Goal: Information Seeking & Learning: Learn about a topic

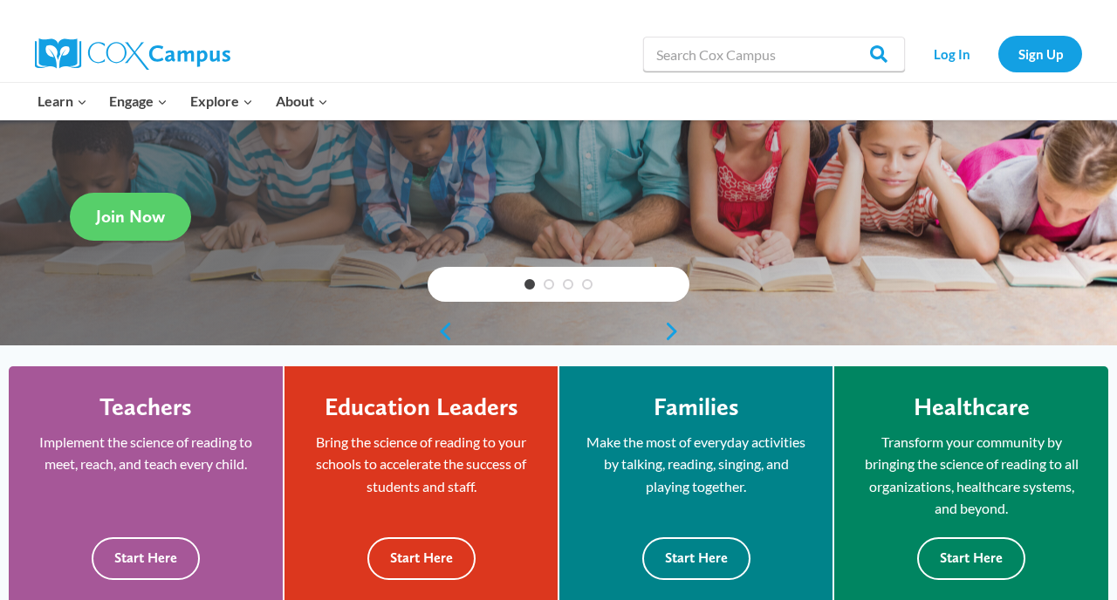
scroll to position [126, 0]
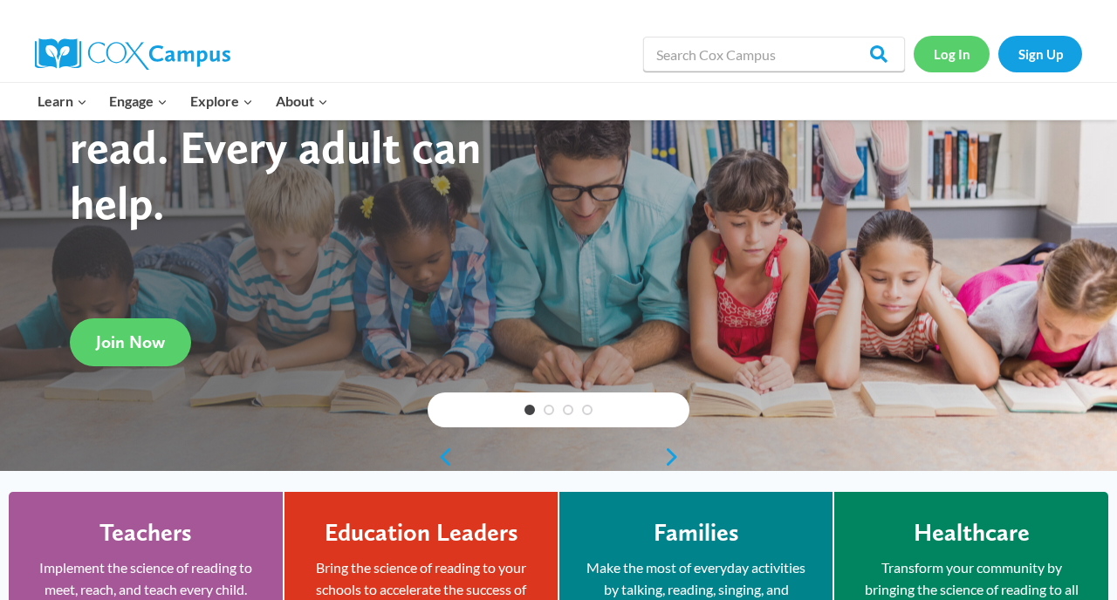
click at [947, 56] on link "Log In" at bounding box center [952, 54] width 76 height 36
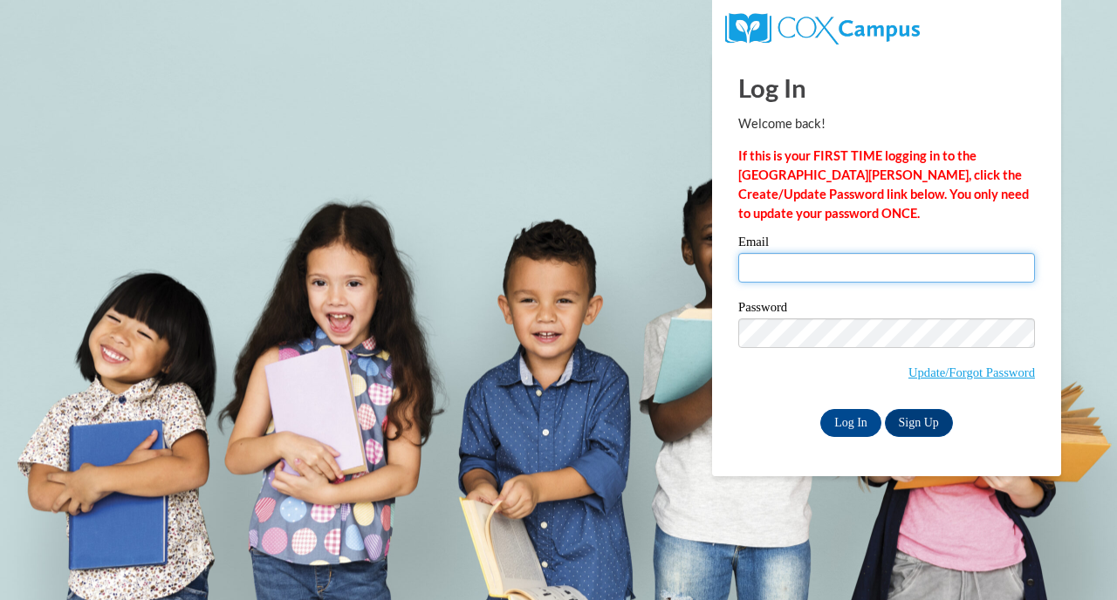
click at [779, 275] on input "Email" at bounding box center [886, 268] width 297 height 30
type input "jeremiah.mitchell1@morehouse.edu"
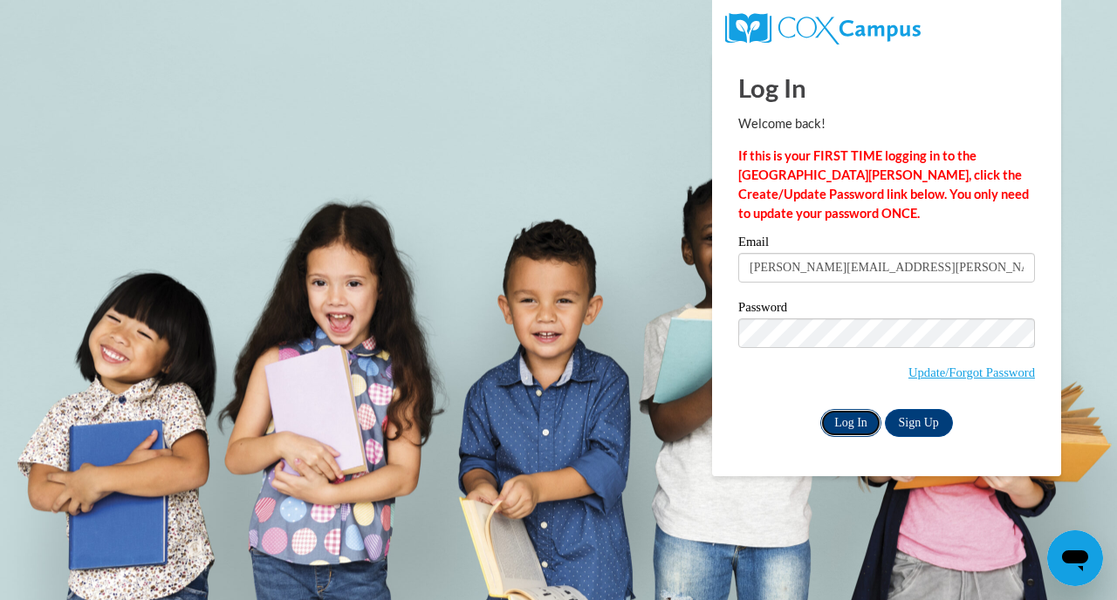
click at [864, 421] on input "Log In" at bounding box center [850, 423] width 61 height 28
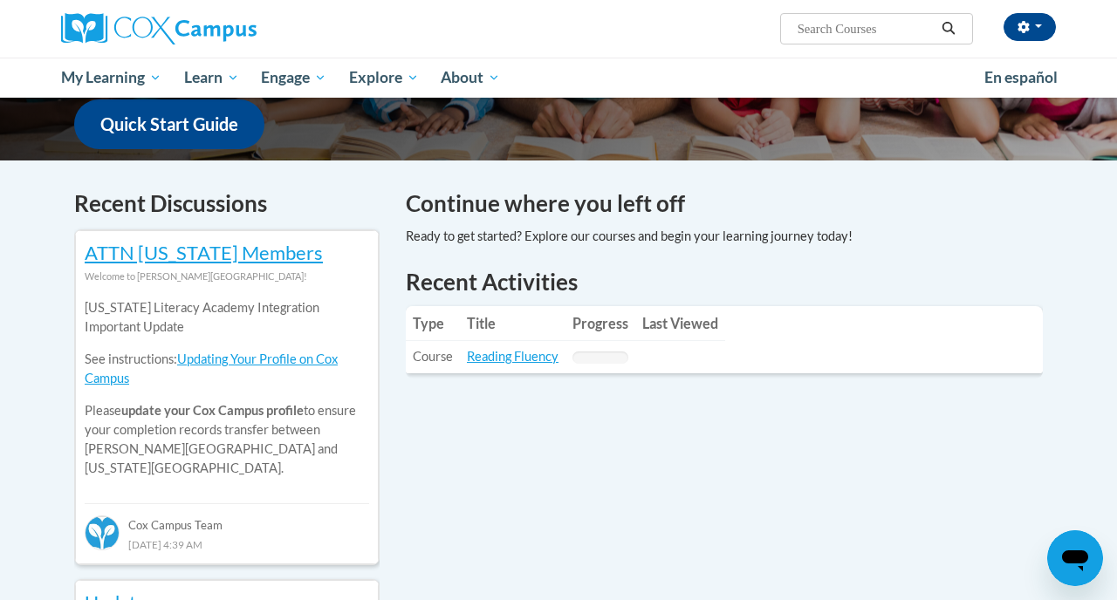
scroll to position [460, 0]
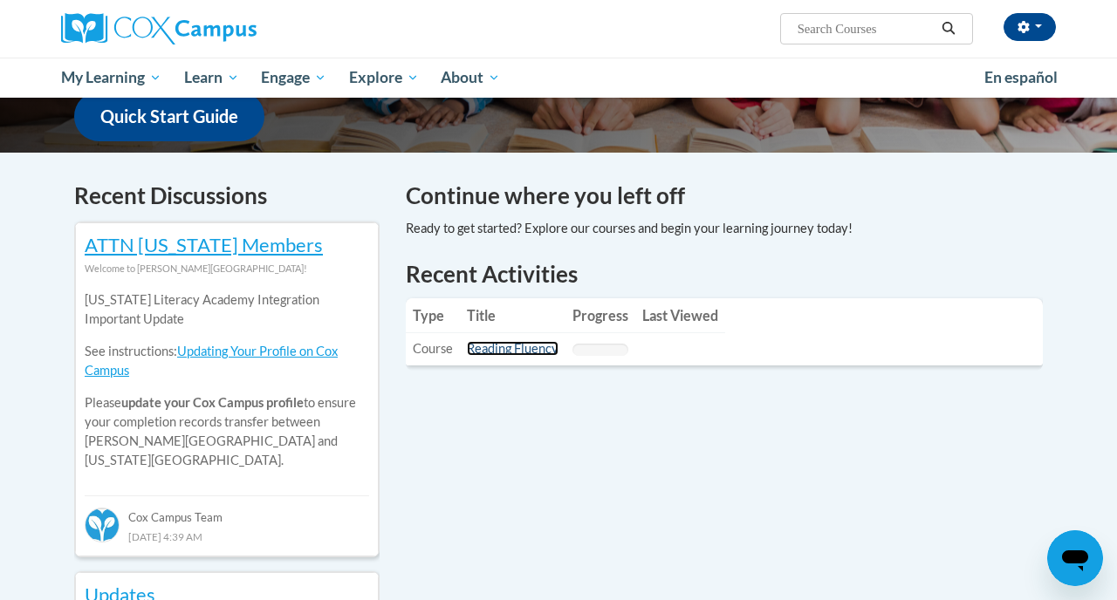
click at [504, 351] on link "Reading Fluency" at bounding box center [513, 348] width 92 height 15
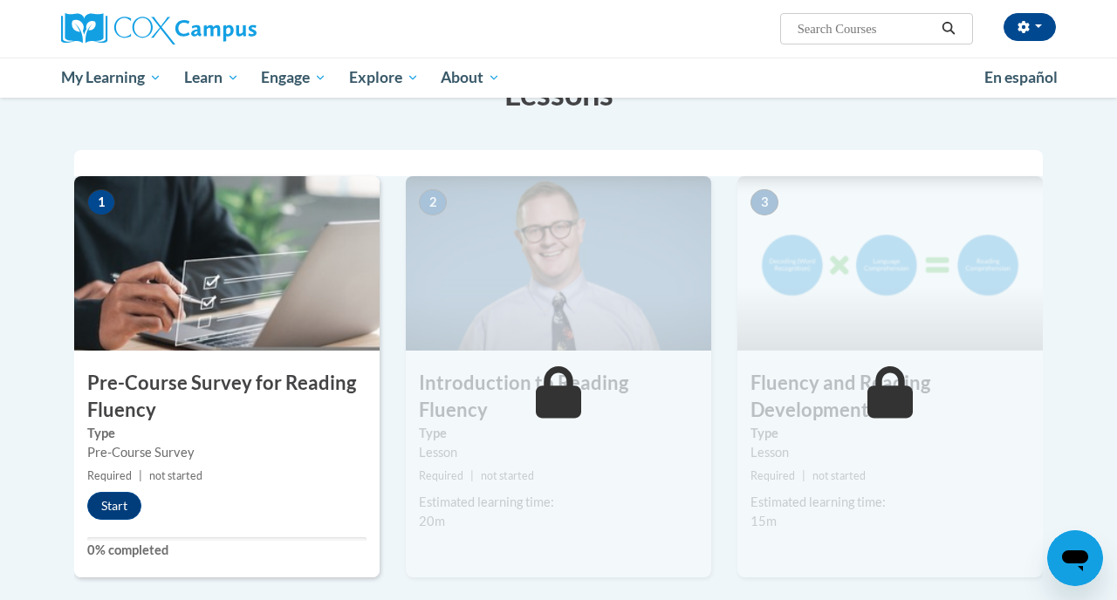
scroll to position [333, 0]
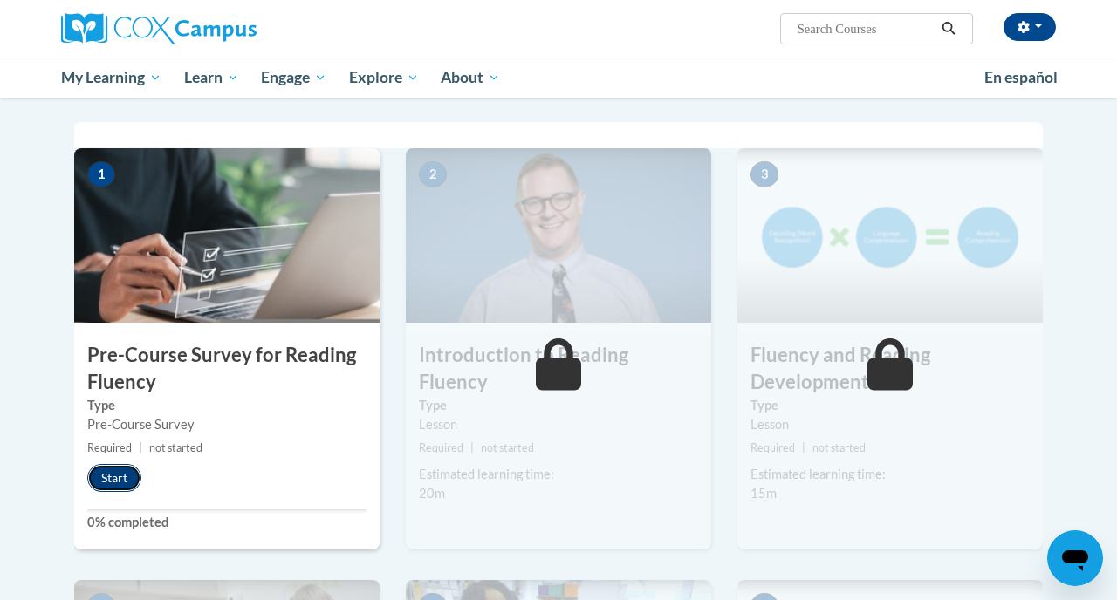
click at [134, 472] on button "Start" at bounding box center [114, 478] width 54 height 28
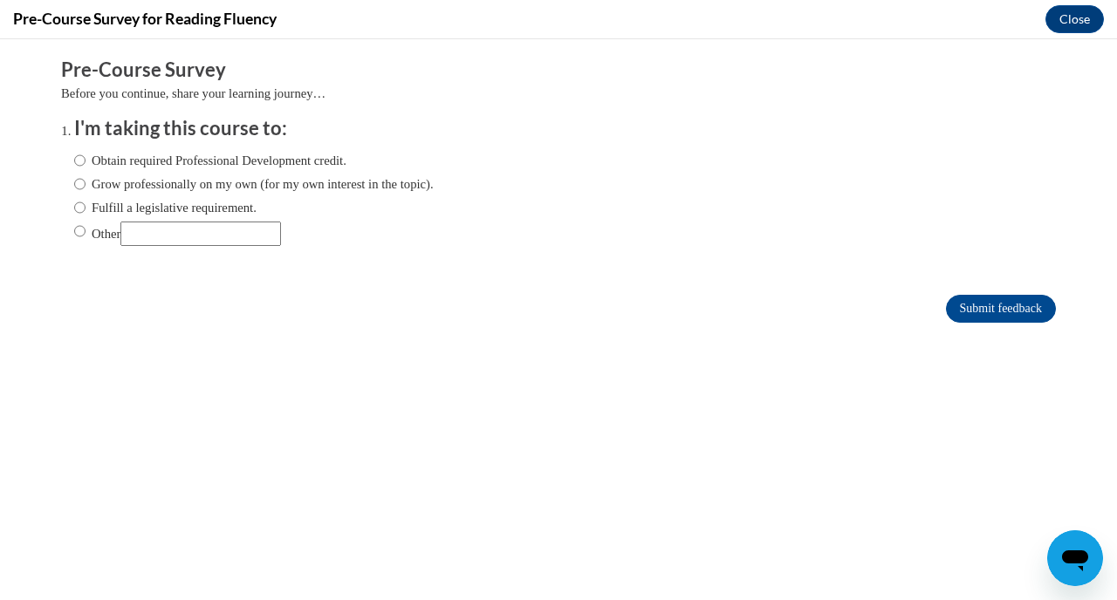
scroll to position [0, 0]
click at [208, 168] on label "Obtain required Professional Development credit." at bounding box center [210, 160] width 272 height 19
click at [86, 168] on input "Obtain required Professional Development credit." at bounding box center [79, 160] width 11 height 19
radio input "true"
click at [968, 312] on input "Submit feedback" at bounding box center [1001, 309] width 110 height 28
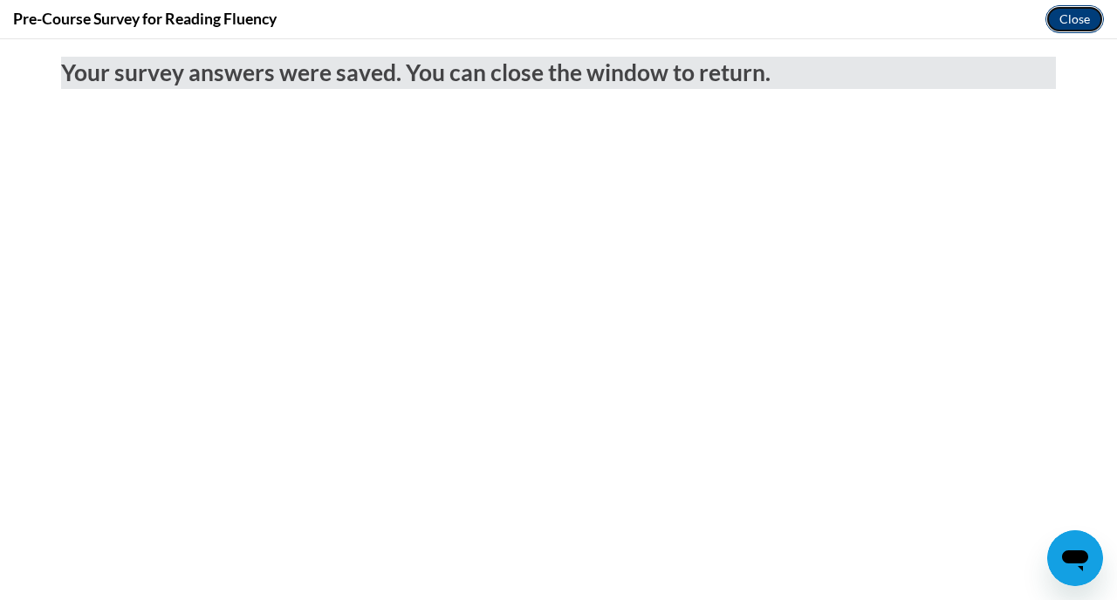
click at [1077, 17] on button "Close" at bounding box center [1075, 19] width 58 height 28
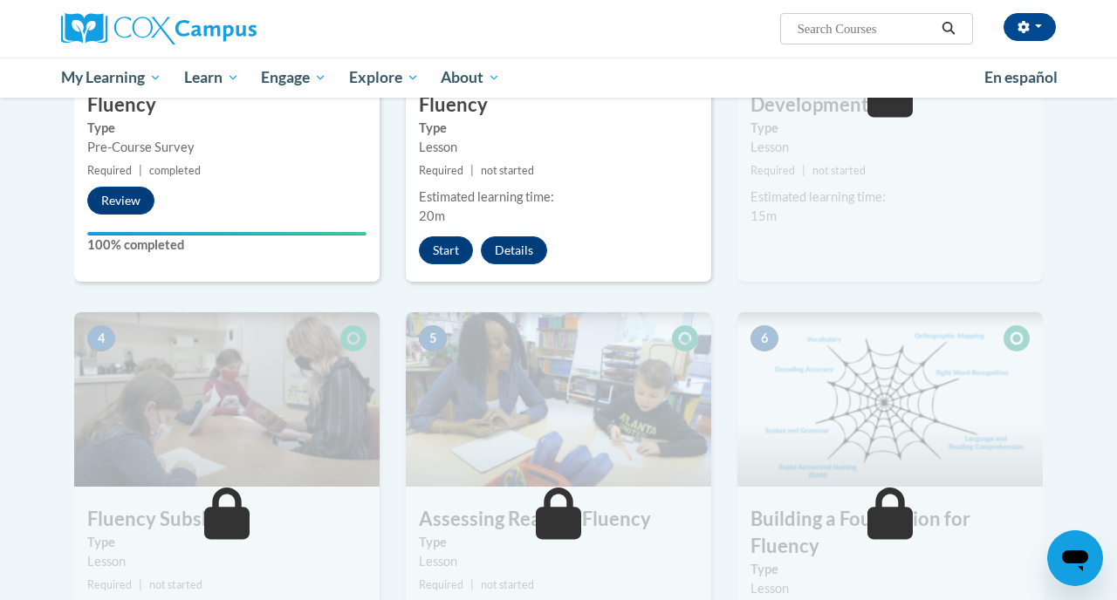
scroll to position [539, 0]
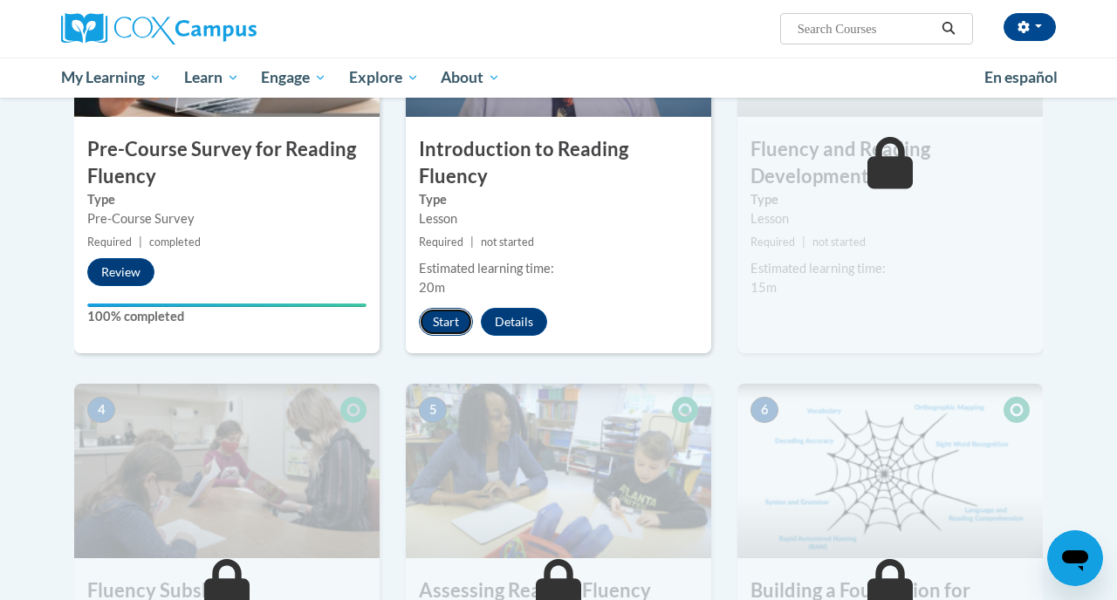
click at [444, 308] on button "Start" at bounding box center [446, 322] width 54 height 28
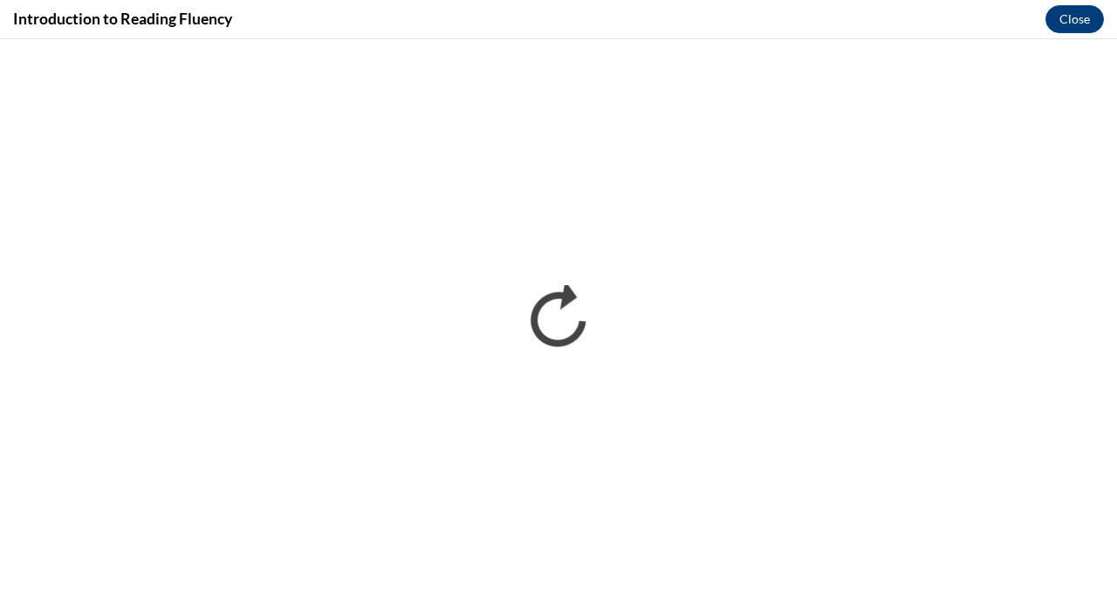
scroll to position [0, 0]
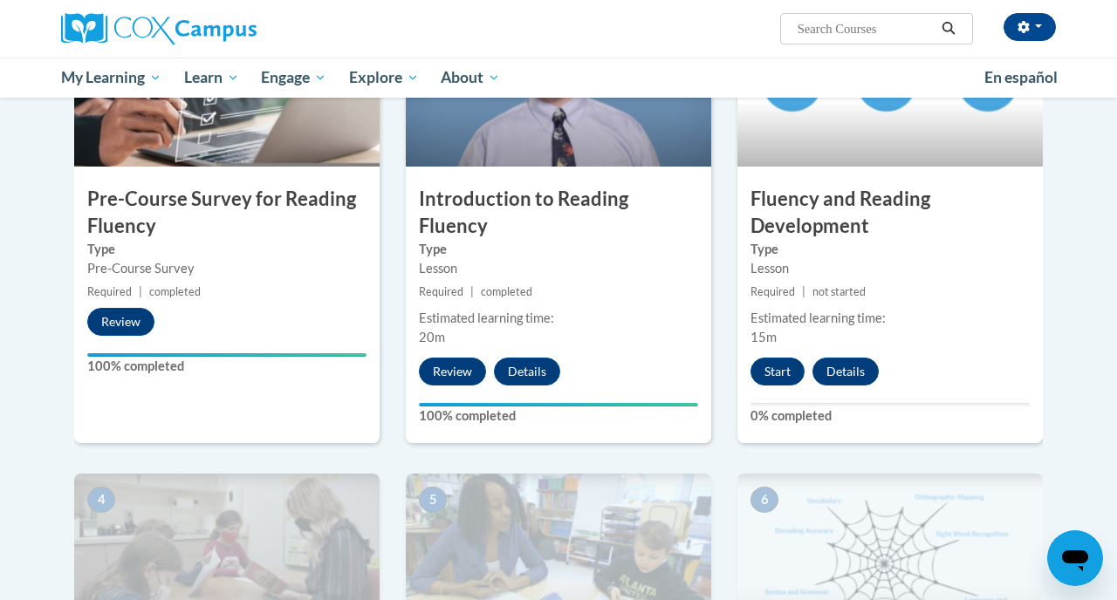
scroll to position [521, 0]
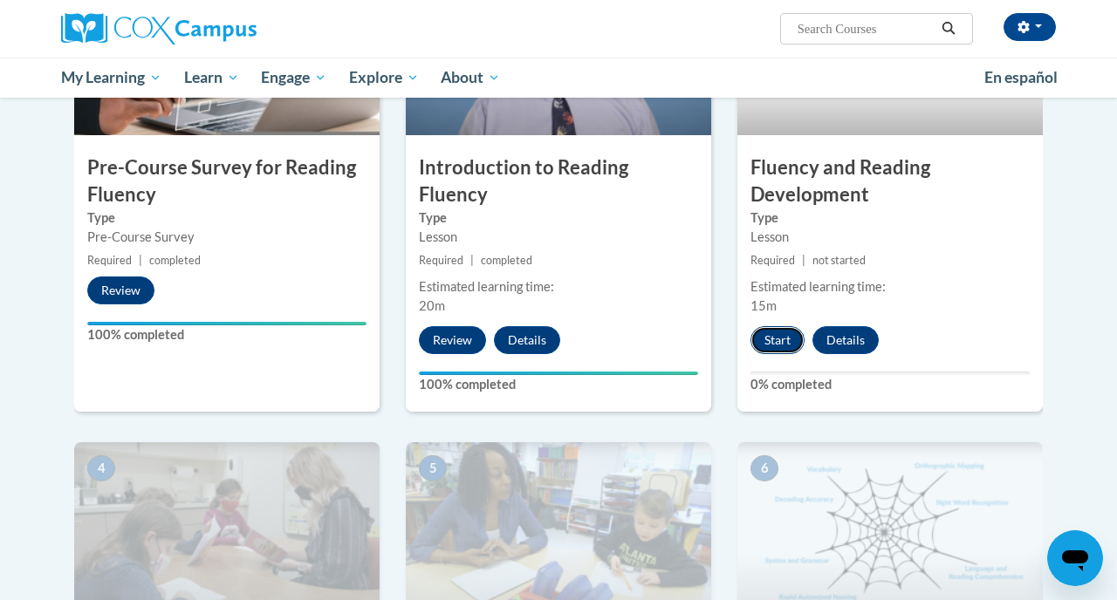
click at [770, 350] on button "Start" at bounding box center [778, 340] width 54 height 28
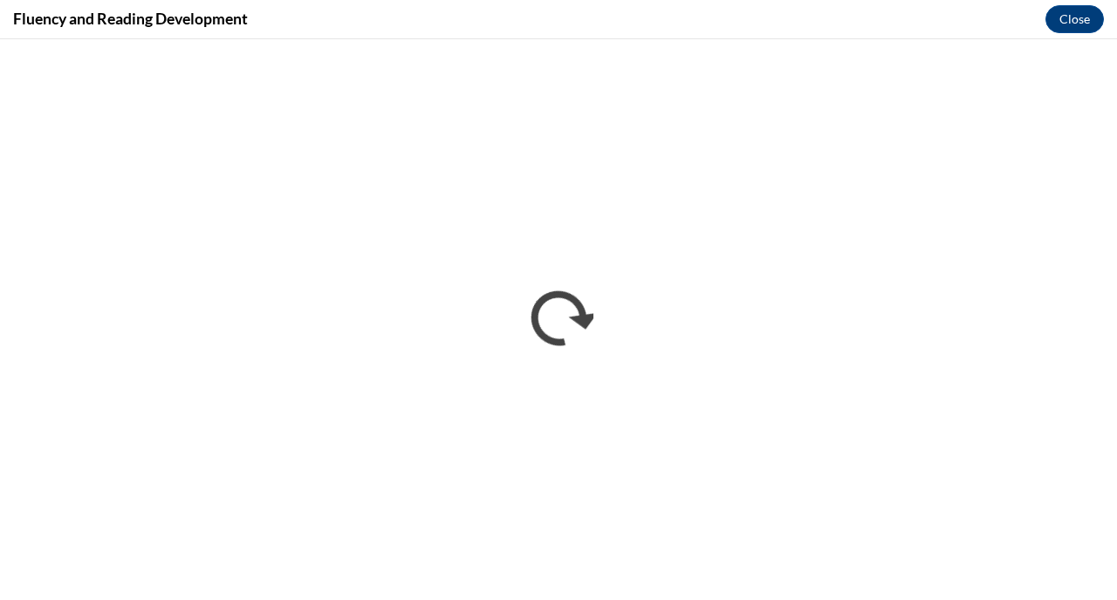
scroll to position [0, 0]
click at [1074, 9] on button "Close" at bounding box center [1075, 19] width 58 height 28
